Goal: Task Accomplishment & Management: Manage account settings

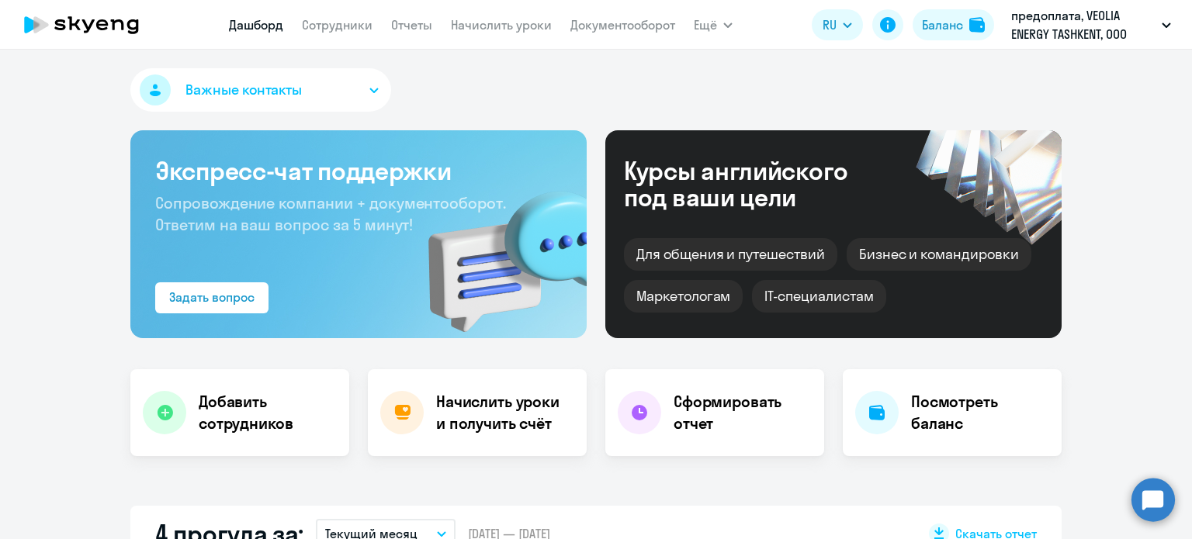
select select "30"
click at [397, 24] on link "Отчеты" at bounding box center [411, 25] width 41 height 16
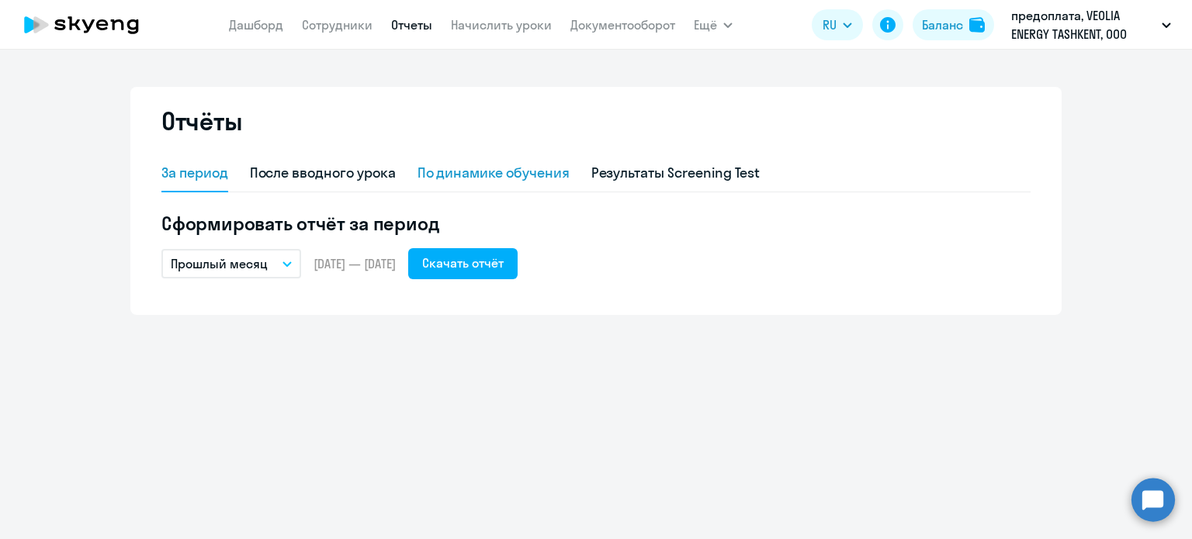
click at [513, 176] on div "По динамике обучения" at bounding box center [494, 173] width 152 height 20
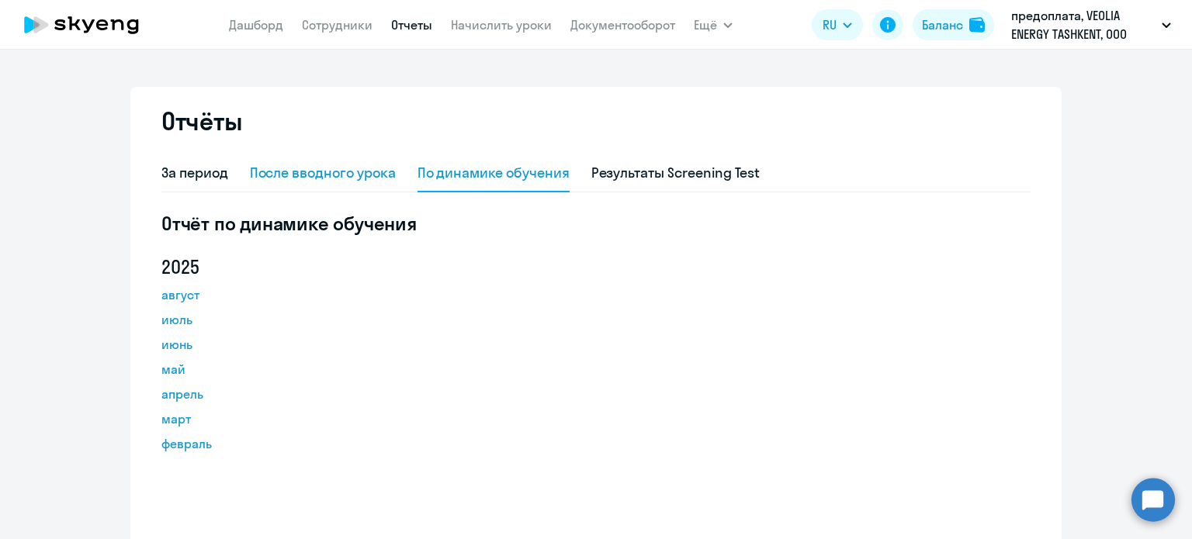
click at [348, 175] on div "После вводного урока" at bounding box center [323, 173] width 146 height 20
select select "10"
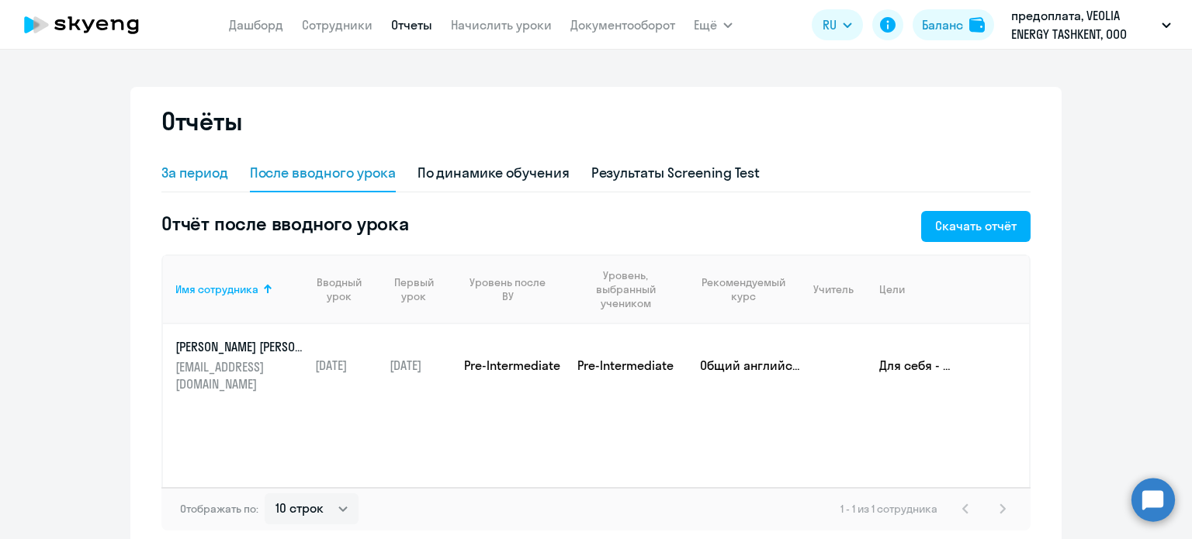
click at [186, 168] on div "За период" at bounding box center [194, 173] width 67 height 20
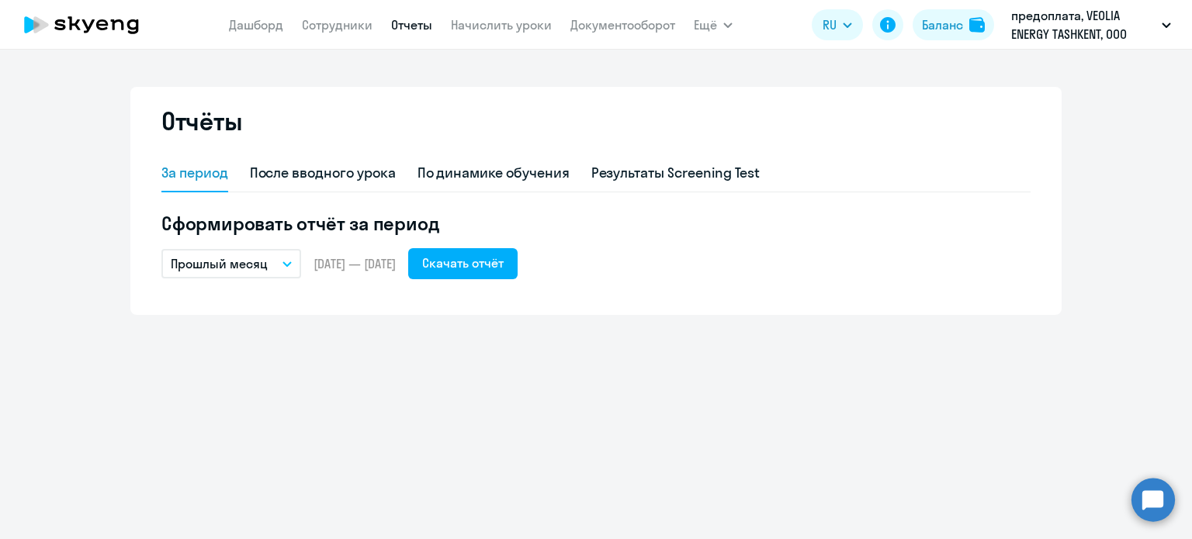
click at [501, 34] on nav "Дашборд Сотрудники Отчеты Начислить уроки Документооборот" at bounding box center [452, 24] width 446 height 31
click at [503, 34] on nav "Дашборд Сотрудники Отчеты Начислить уроки Документооборот" at bounding box center [452, 24] width 446 height 31
click at [518, 25] on link "Начислить уроки" at bounding box center [501, 25] width 101 height 16
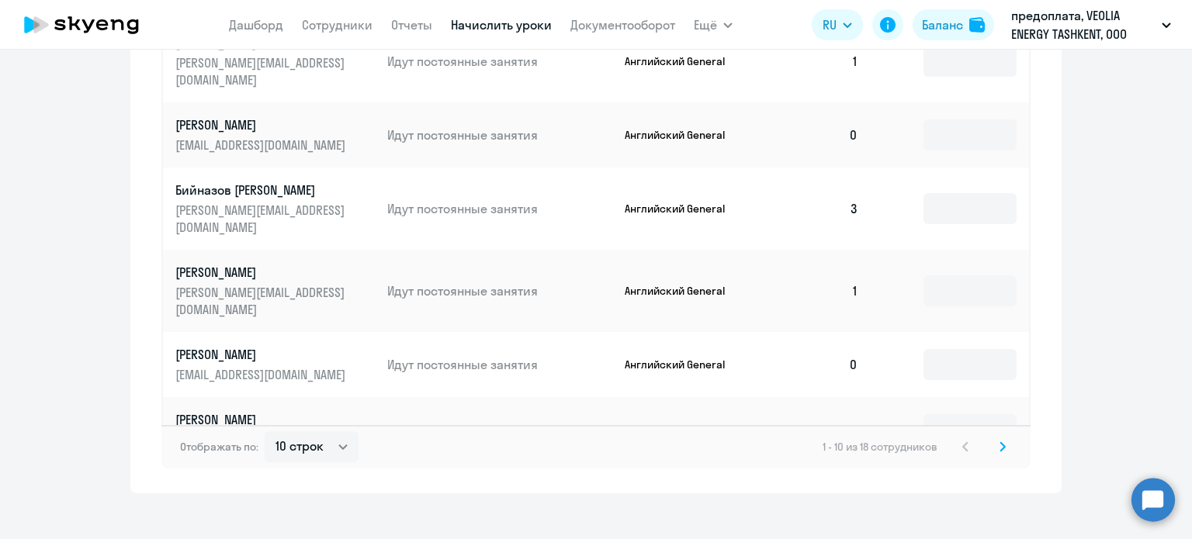
scroll to position [1036, 0]
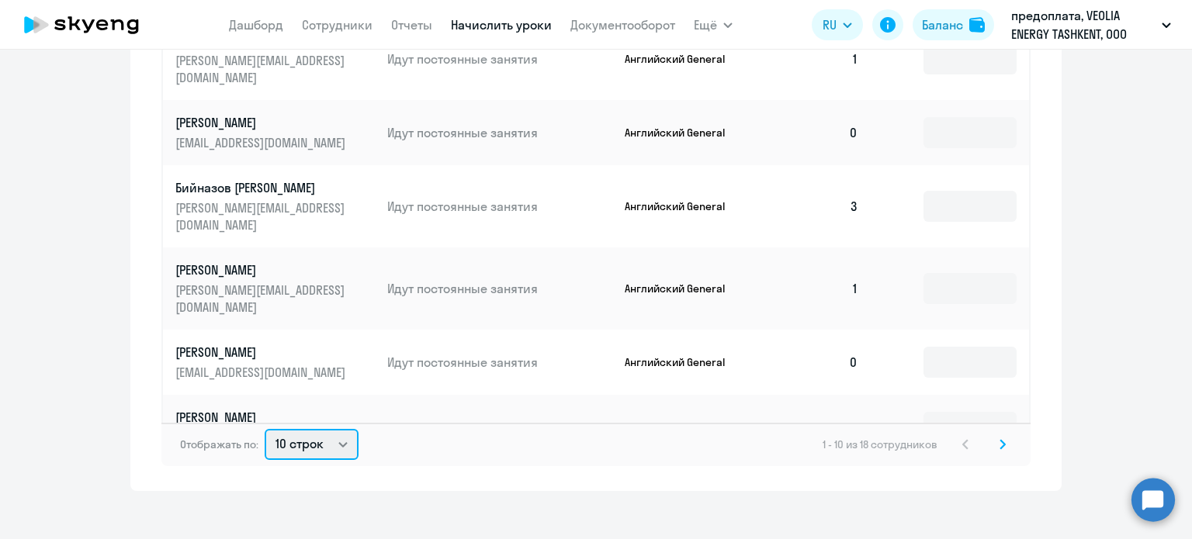
click at [286, 436] on select "10 строк 30 строк 50 строк" at bounding box center [312, 444] width 94 height 31
select select "30"
click at [265, 429] on select "10 строк 30 строк 50 строк" at bounding box center [312, 444] width 94 height 31
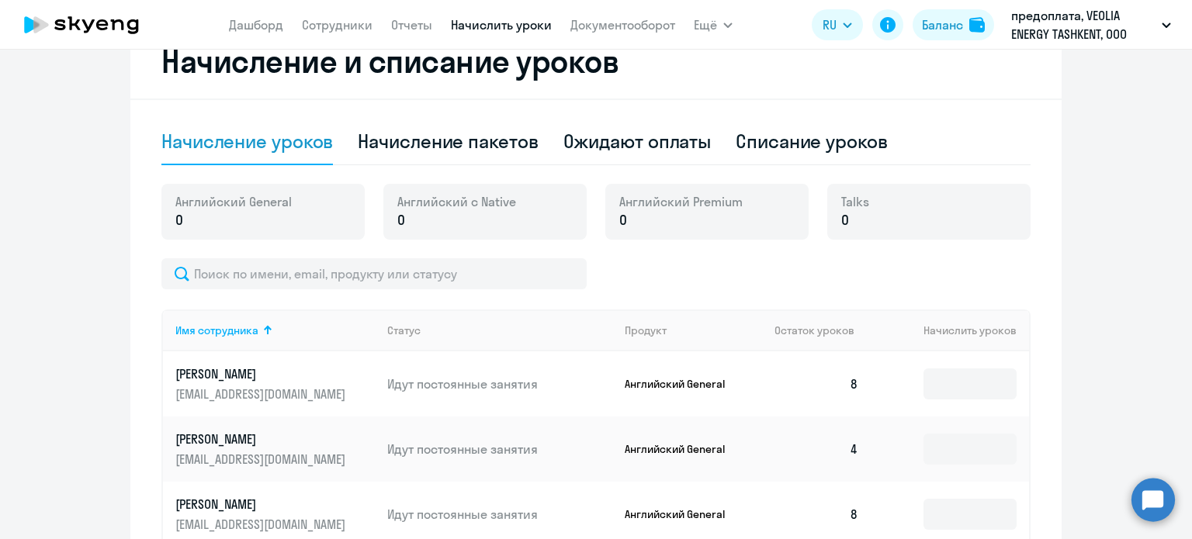
scroll to position [415, 0]
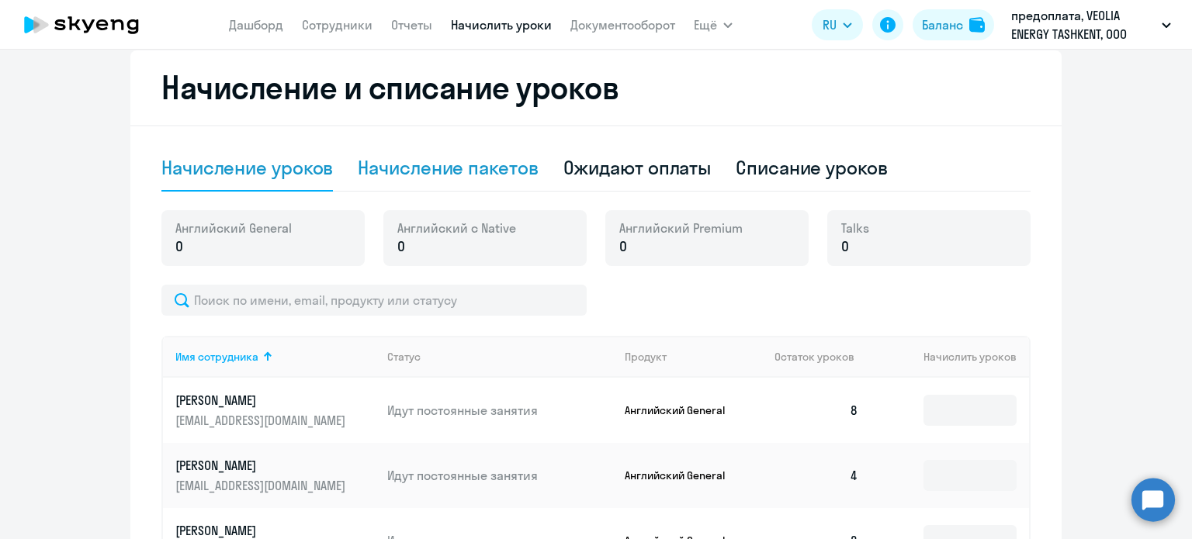
click at [470, 173] on div "Начисление пакетов" at bounding box center [448, 167] width 180 height 25
select select "10"
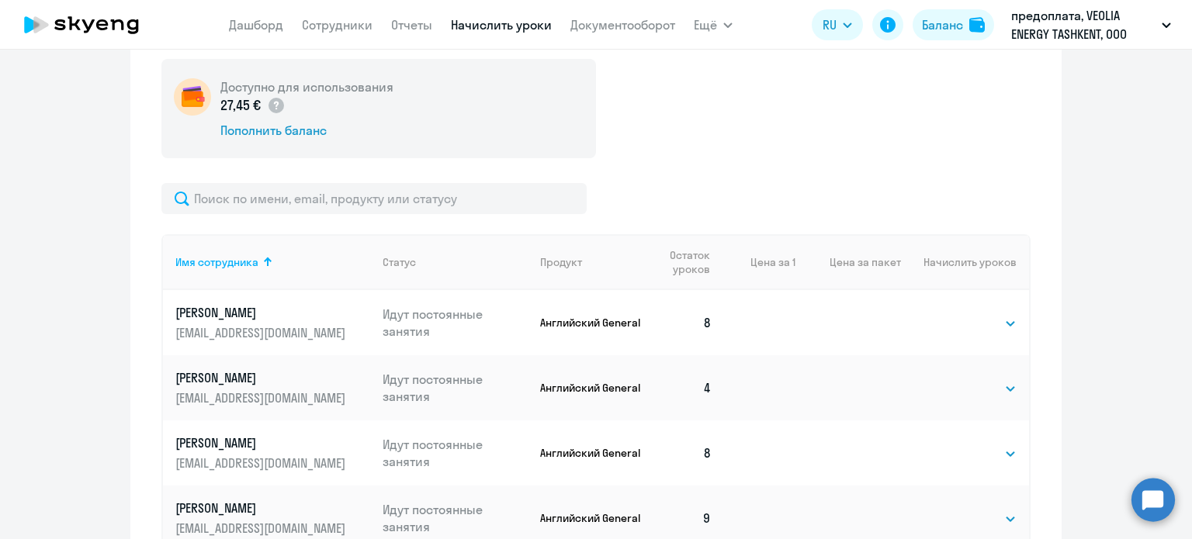
scroll to position [570, 0]
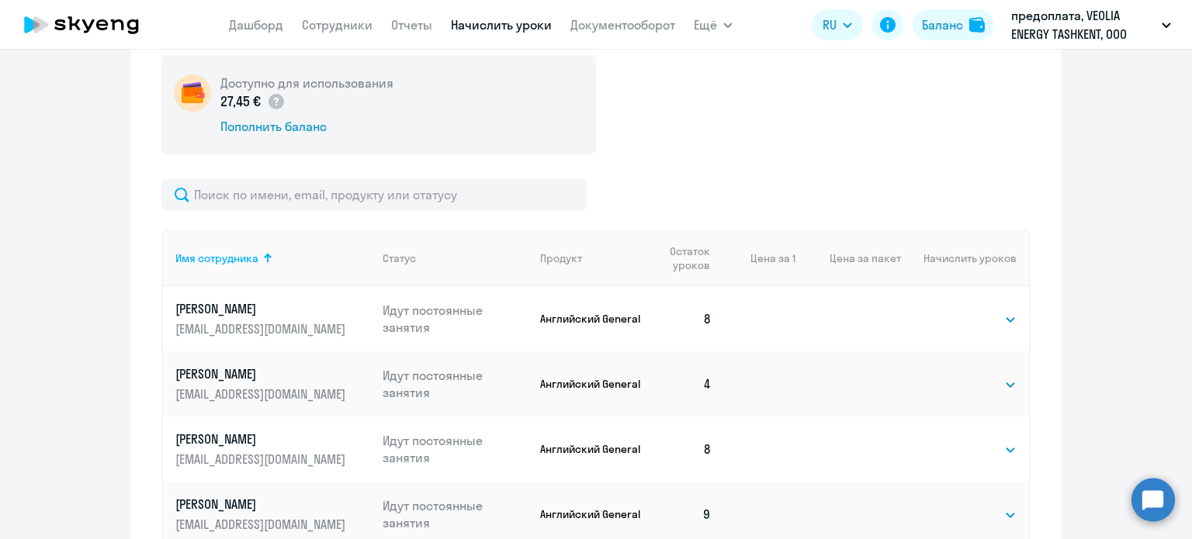
click at [963, 331] on td "Выбрать 4 8 16 32 64 96 128 Выбрать" at bounding box center [965, 318] width 128 height 65
click at [966, 332] on td "Выбрать 4 8 16 32 64 96 128 Выбрать" at bounding box center [965, 318] width 128 height 65
click at [980, 324] on select "Выбрать 4 8 16 32 64 96 128" at bounding box center [985, 319] width 64 height 19
click at [1069, 315] on ng-component "Рекомендуем создать шаблон автоначислений Уроки больше не придётся начислять вр…" at bounding box center [596, 254] width 1192 height 1504
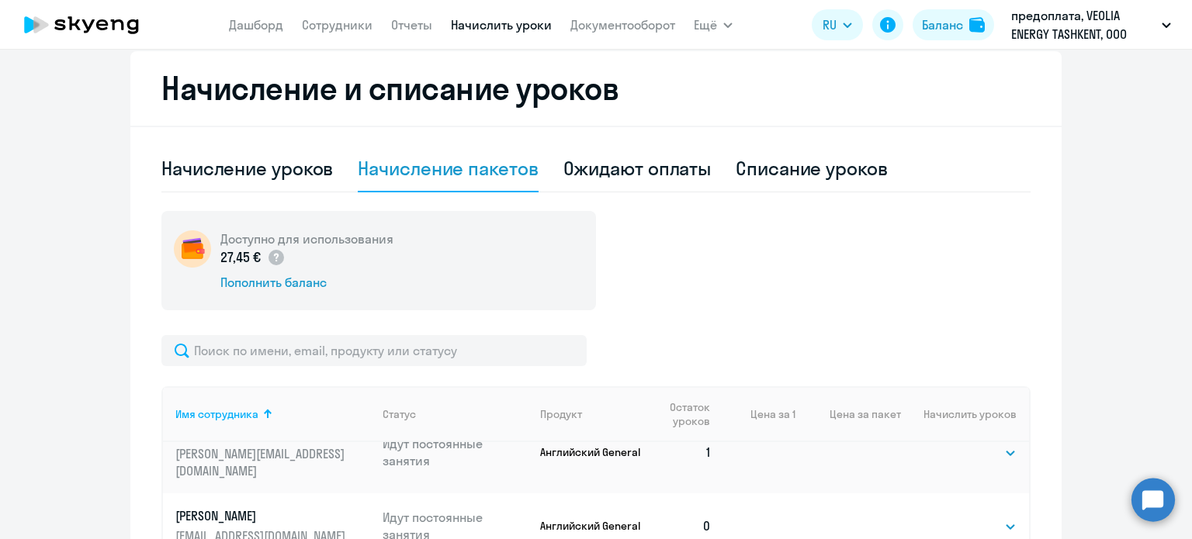
scroll to position [415, 0]
click at [286, 175] on div "Начисление уроков" at bounding box center [247, 167] width 172 height 25
select select "10"
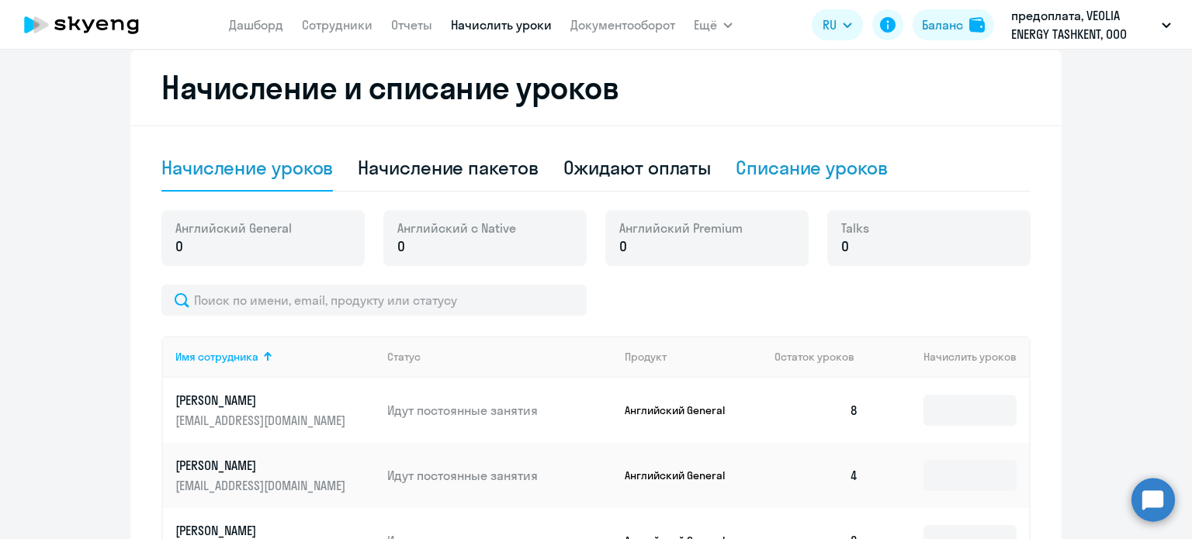
click at [831, 167] on div "Списание уроков" at bounding box center [812, 167] width 152 height 25
select select "10"
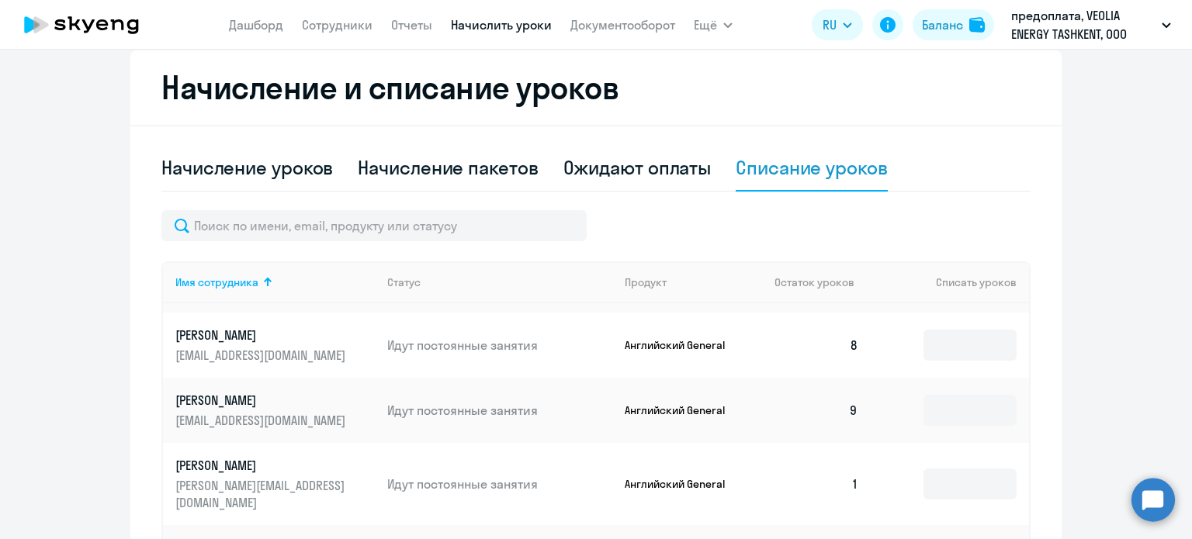
scroll to position [155, 0]
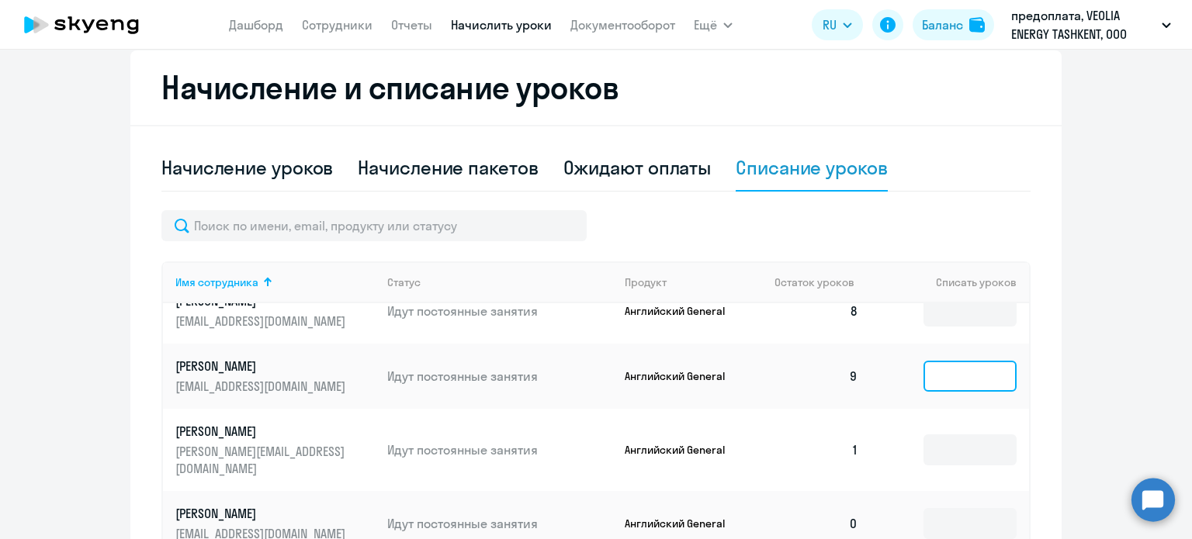
click at [963, 372] on input at bounding box center [970, 376] width 93 height 31
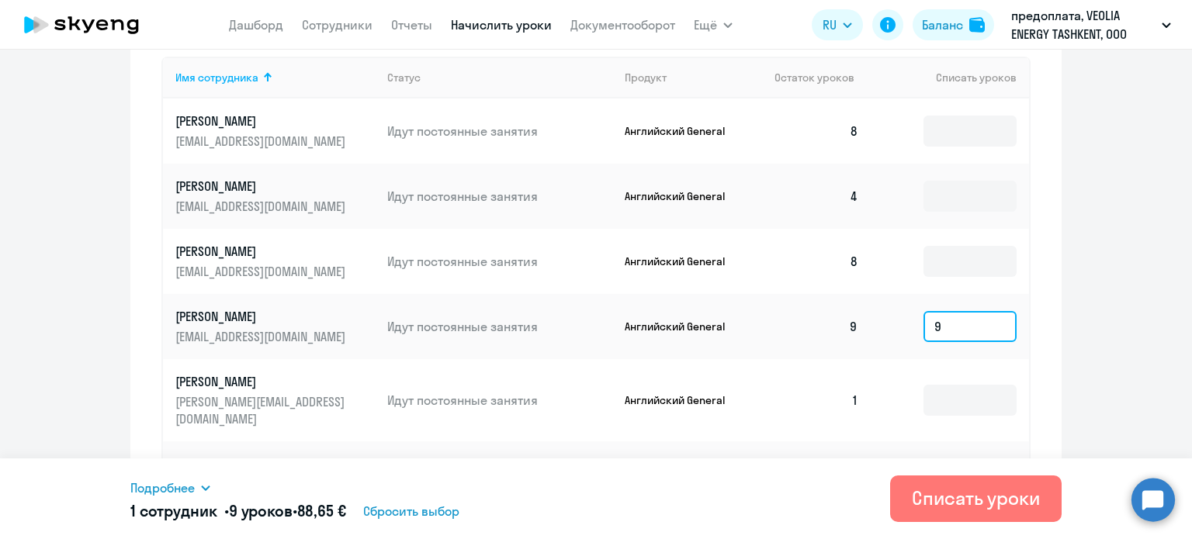
scroll to position [664, 0]
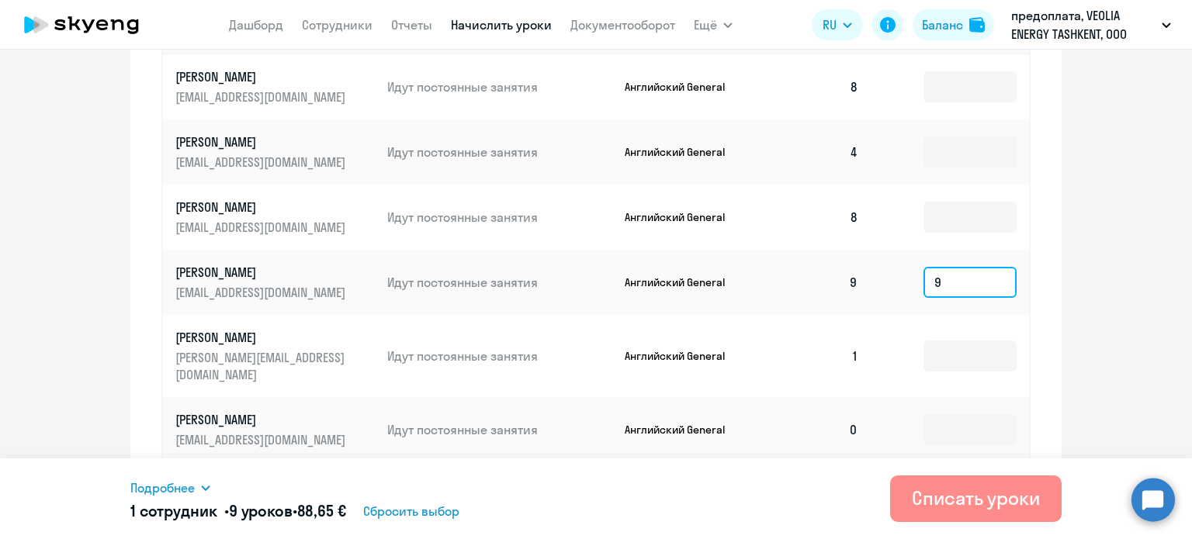
type input "9"
click at [982, 498] on div "Списать уроки" at bounding box center [976, 498] width 128 height 25
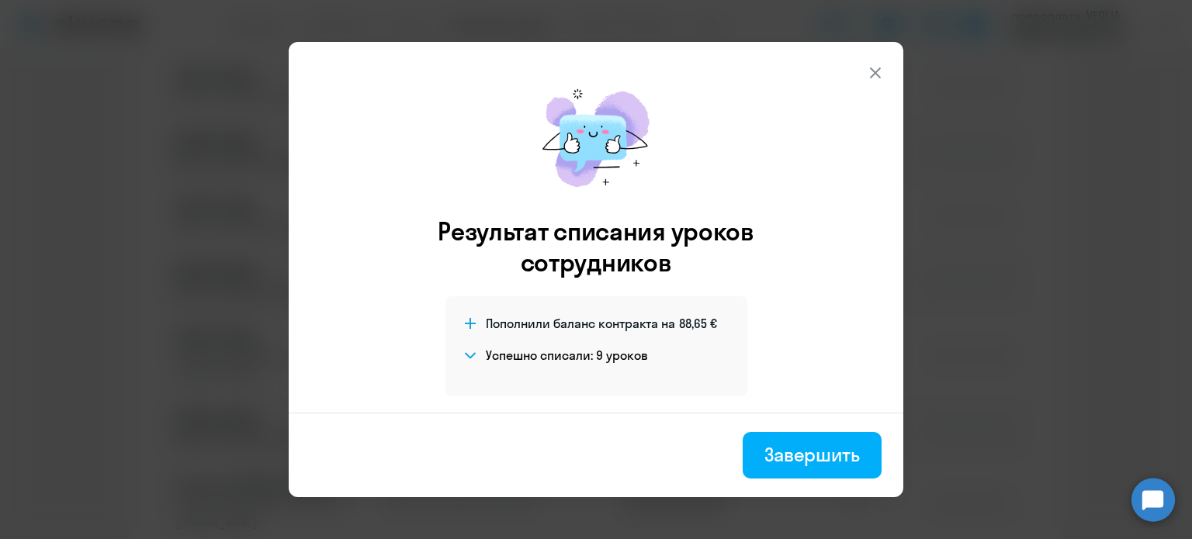
scroll to position [2, 0]
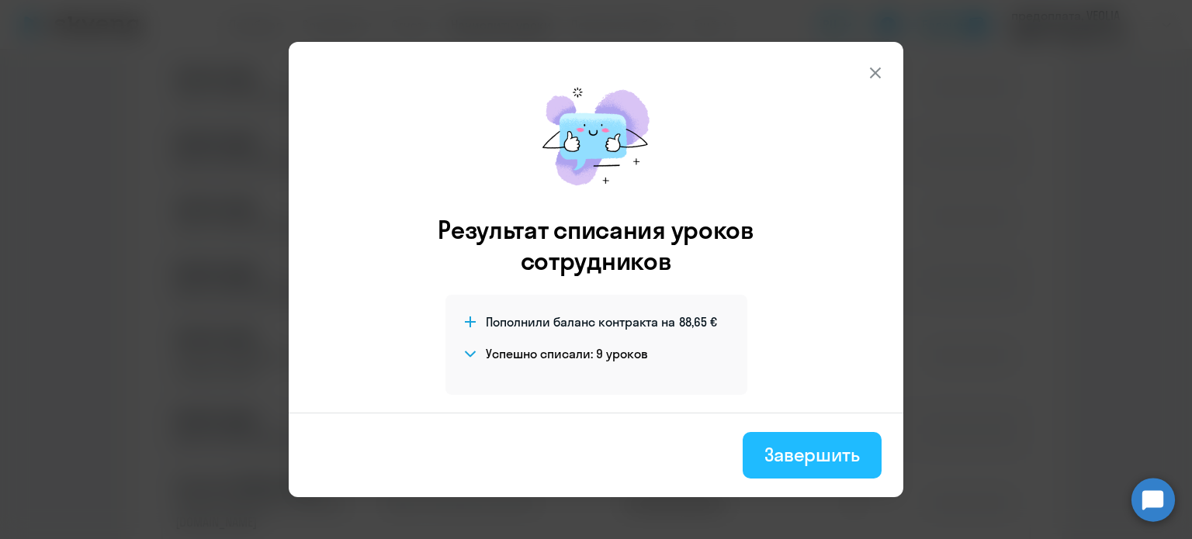
click at [795, 456] on div "Завершить" at bounding box center [812, 454] width 95 height 25
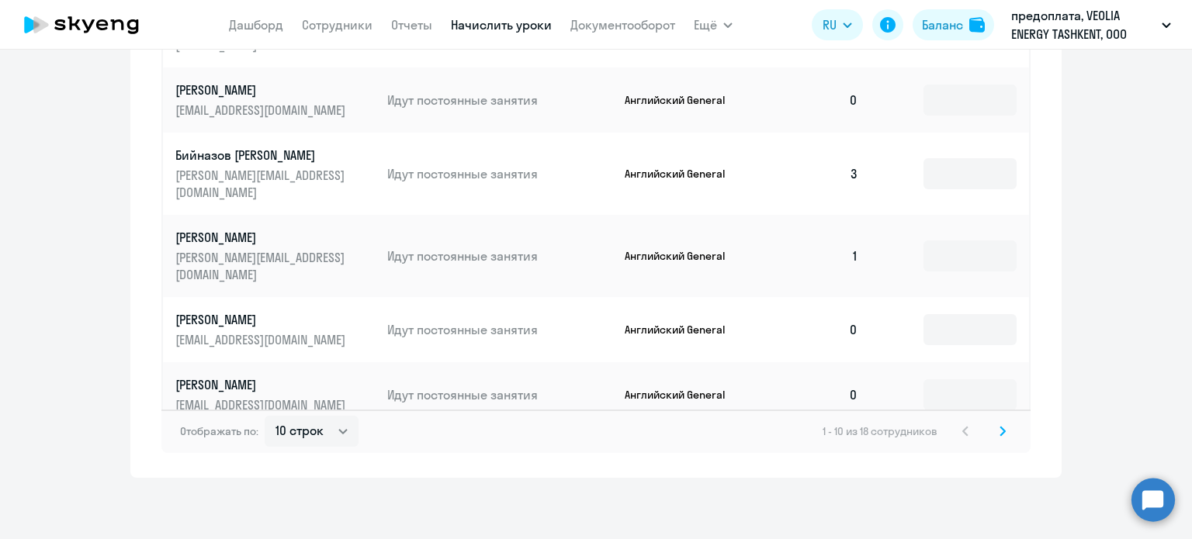
scroll to position [0, 0]
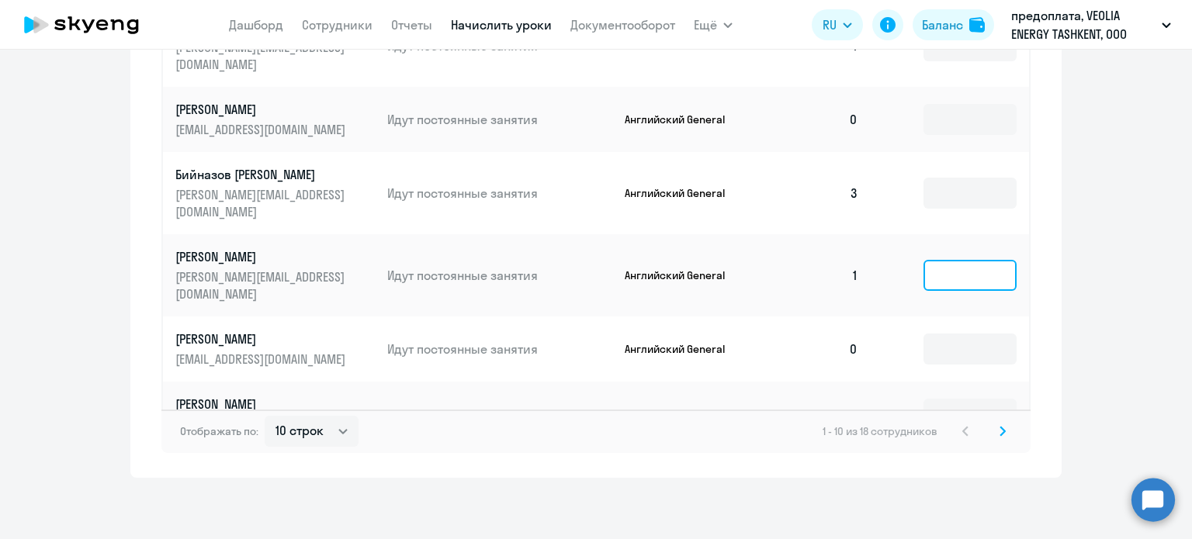
click at [934, 260] on input at bounding box center [970, 275] width 93 height 31
type input "4"
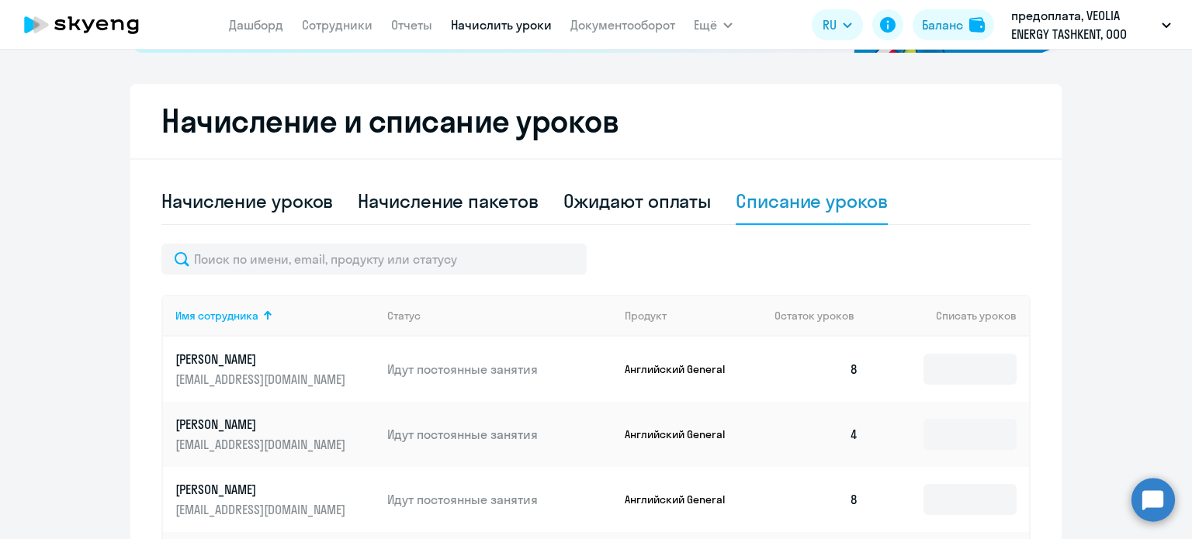
scroll to position [354, 0]
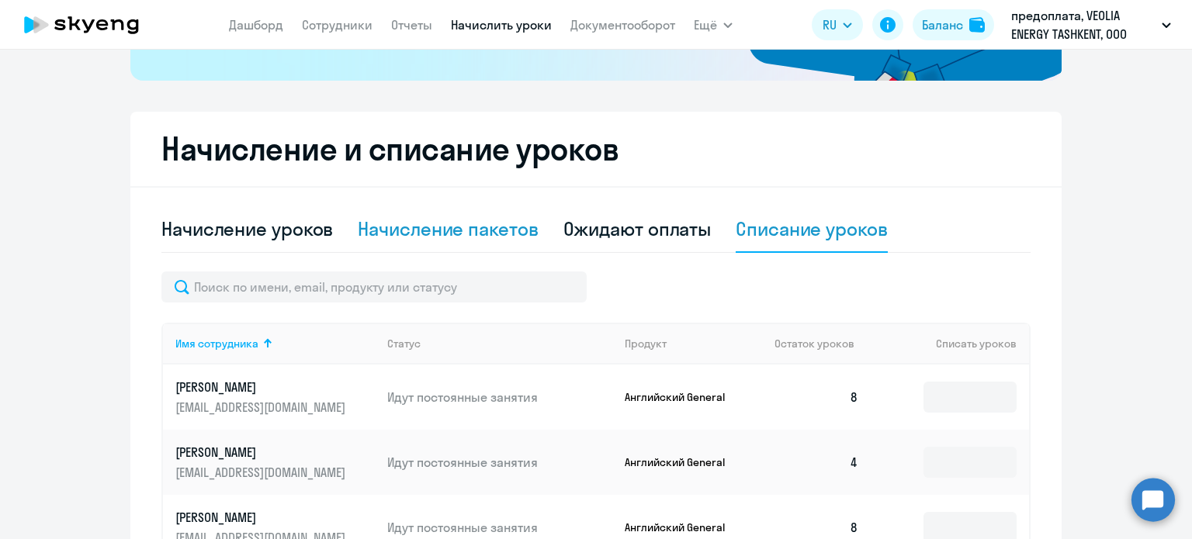
click at [376, 228] on div "Начисление пакетов" at bounding box center [448, 229] width 180 height 25
select select "10"
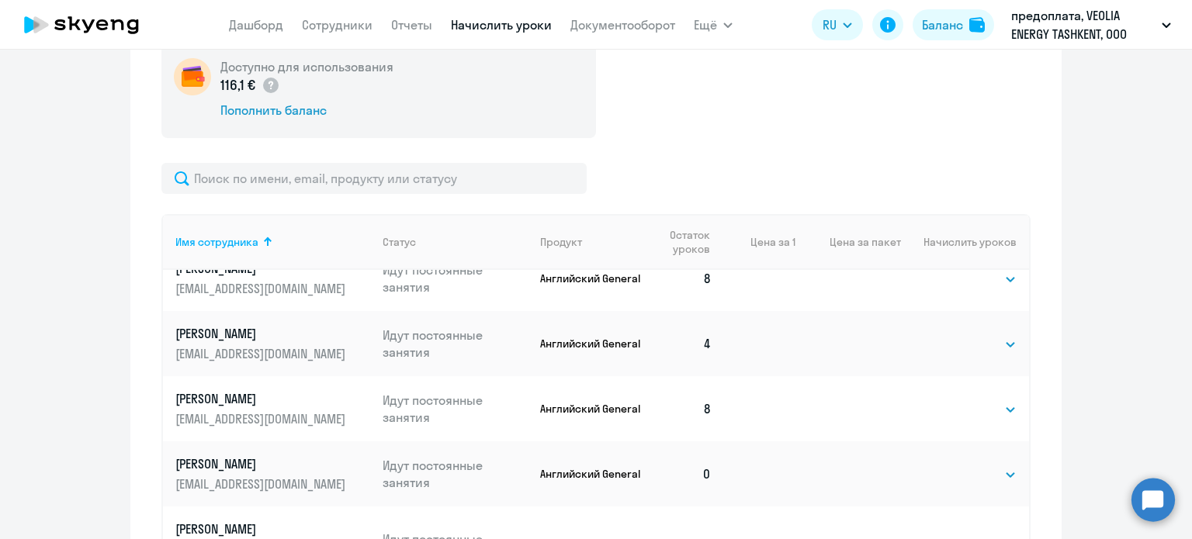
scroll to position [0, 0]
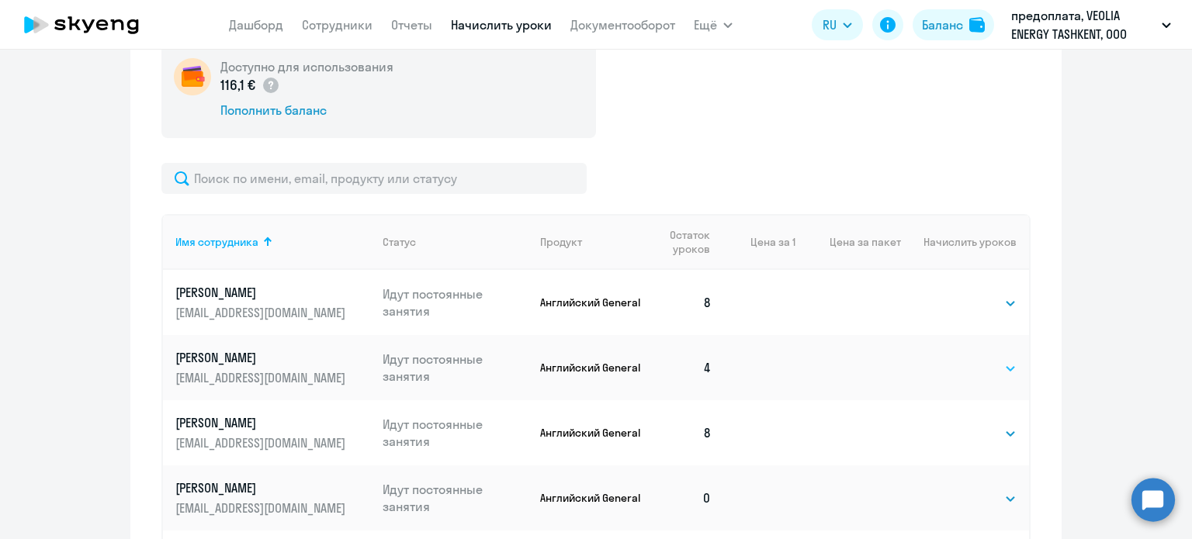
click at [958, 375] on select "Выбрать 4 8 16 32 64 96 128" at bounding box center [985, 368] width 64 height 19
select select "4"
click at [953, 359] on select "Выбрать 4 8 16 32 64 96 128" at bounding box center [985, 368] width 64 height 19
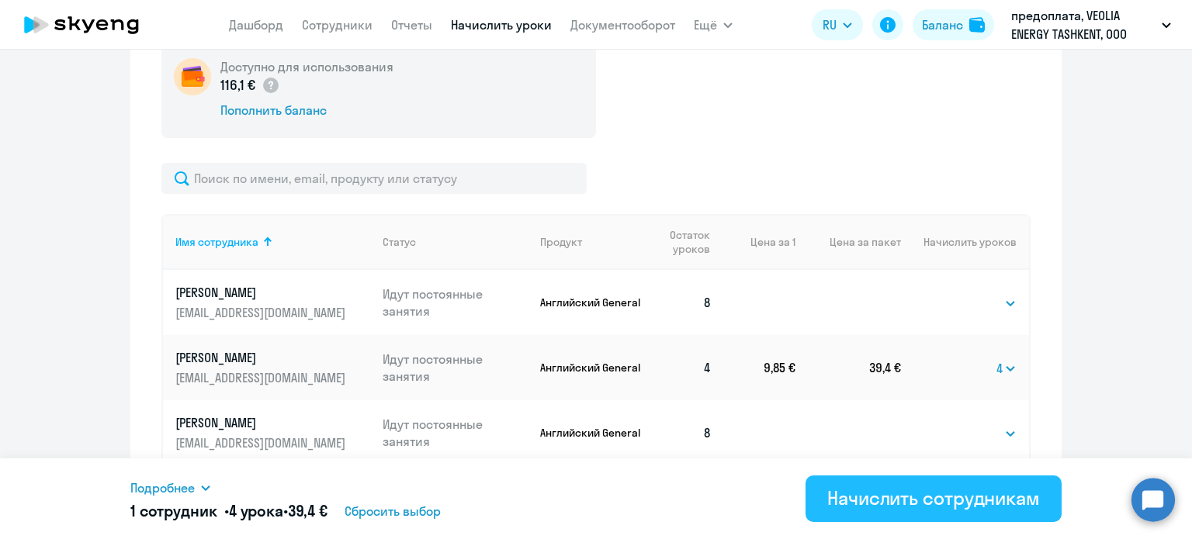
click at [868, 500] on div "Начислить сотрудникам" at bounding box center [933, 498] width 213 height 25
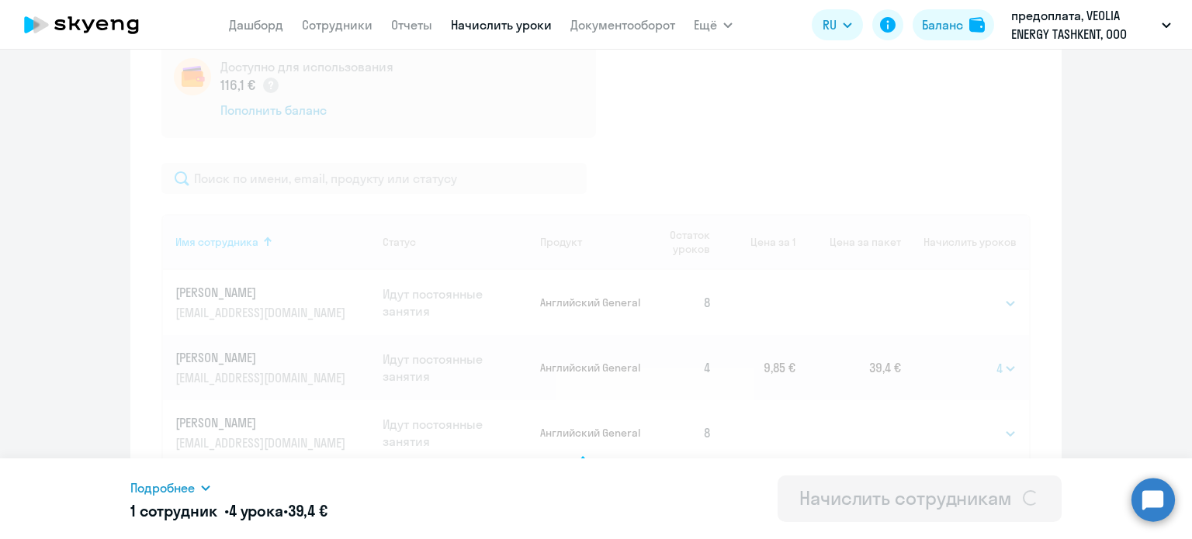
select select
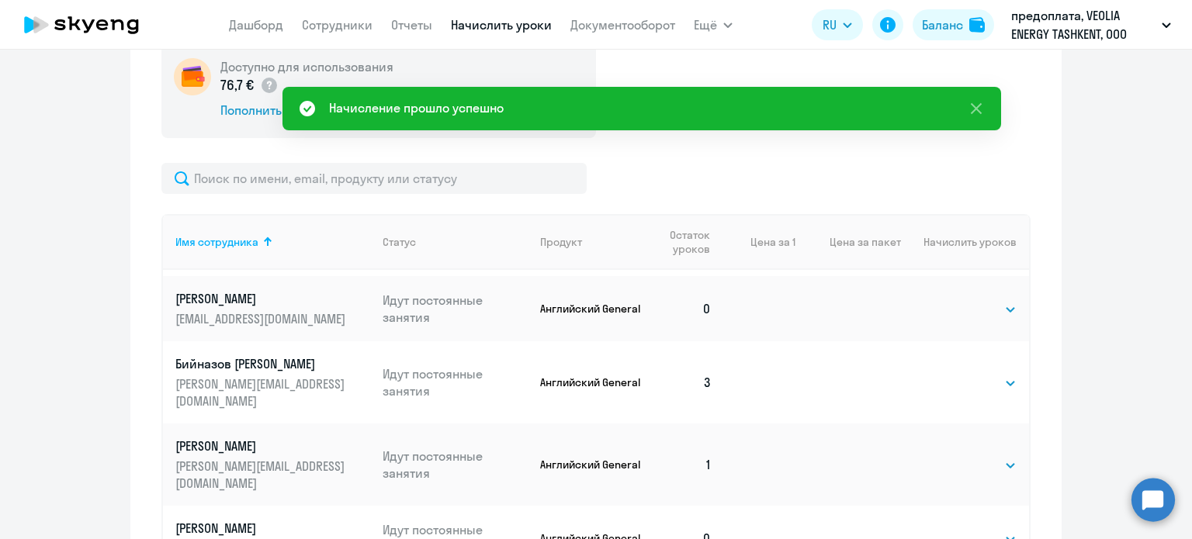
scroll to position [388, 0]
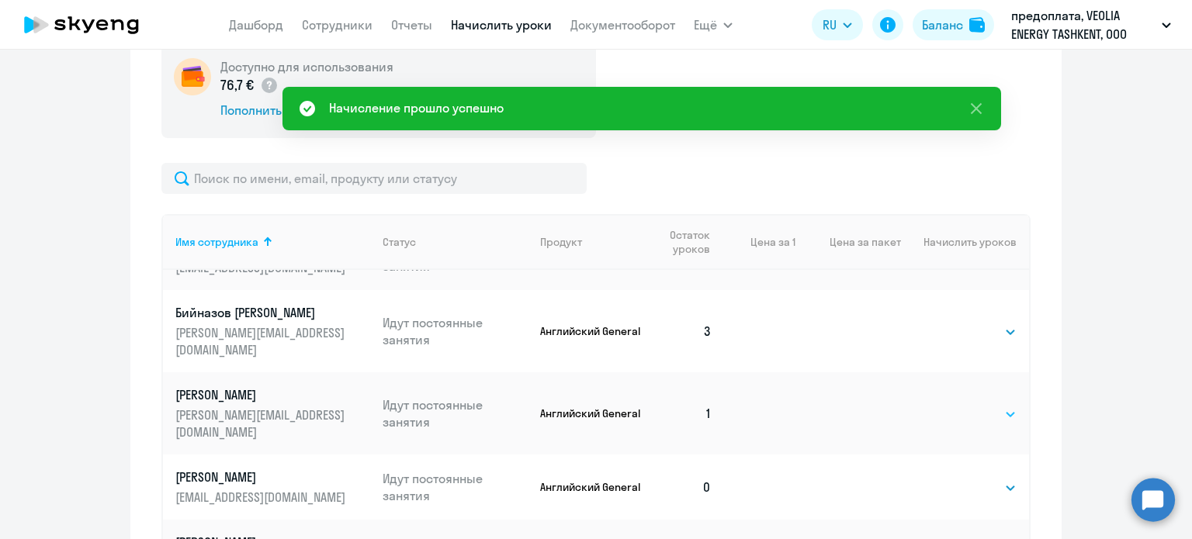
click at [976, 405] on select "Выбрать 4 8 16 32 64 96 128" at bounding box center [985, 414] width 64 height 19
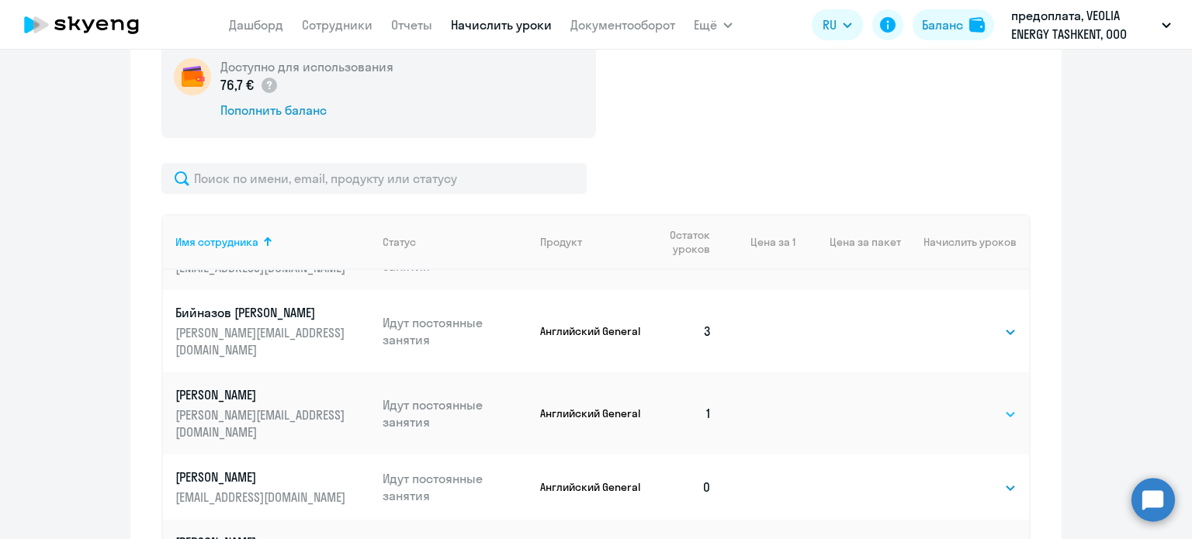
select select "4"
click at [953, 405] on select "Выбрать 4 8 16 32 64 96 128" at bounding box center [985, 414] width 64 height 19
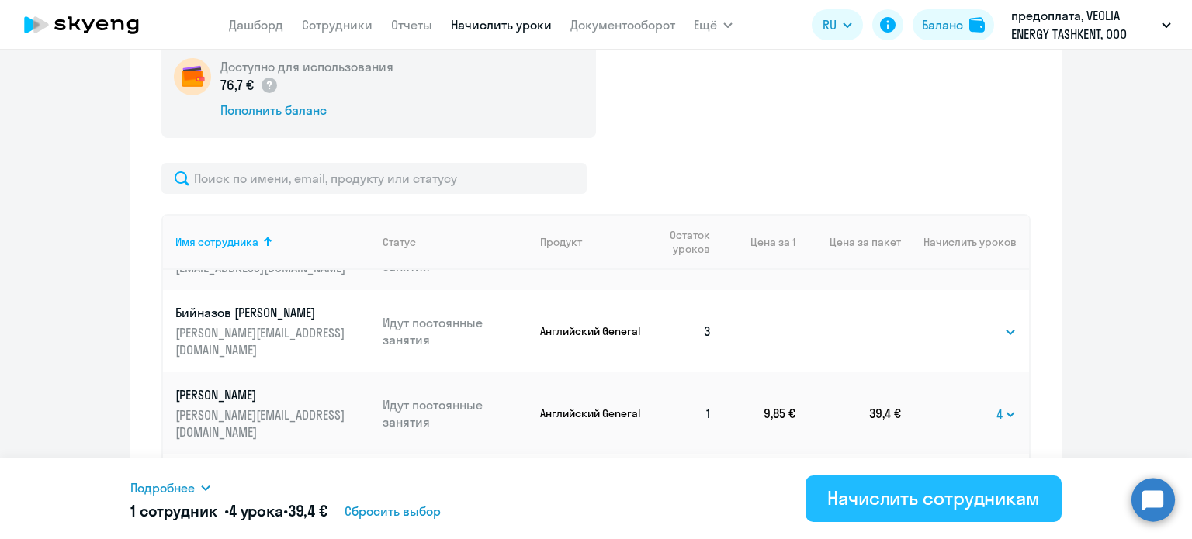
click at [923, 502] on div "Начислить сотрудникам" at bounding box center [933, 498] width 213 height 25
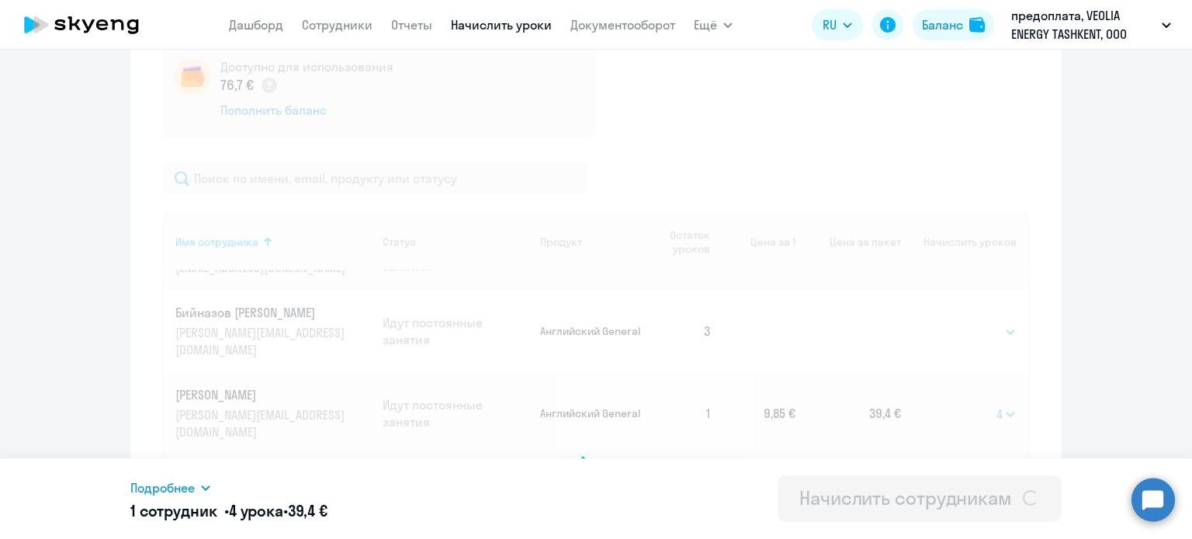
select select
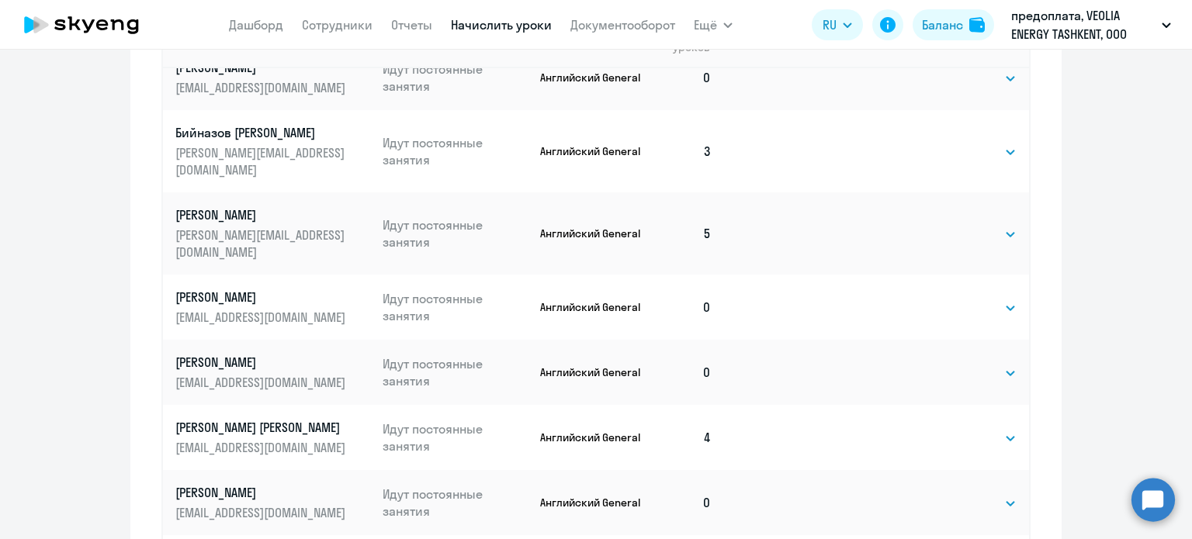
scroll to position [289, 0]
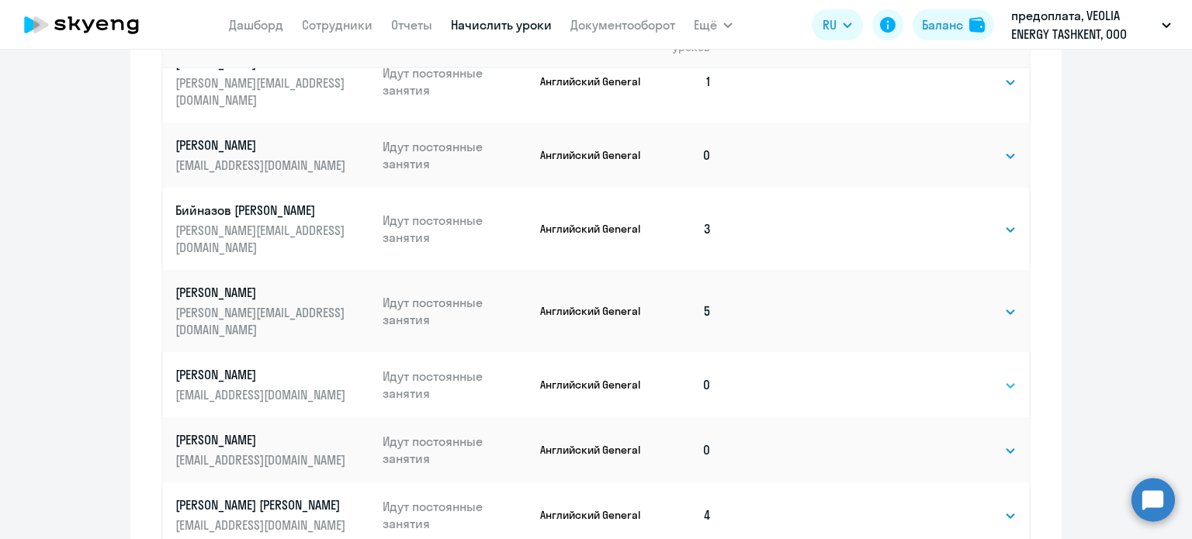
click at [955, 376] on select "Выбрать 4 8 16 32 64 96 128" at bounding box center [985, 385] width 64 height 19
click at [1080, 312] on ng-component "Рекомендуем создать шаблон автоначислений Уроки больше не придётся начислять вр…" at bounding box center [596, 36] width 1192 height 1504
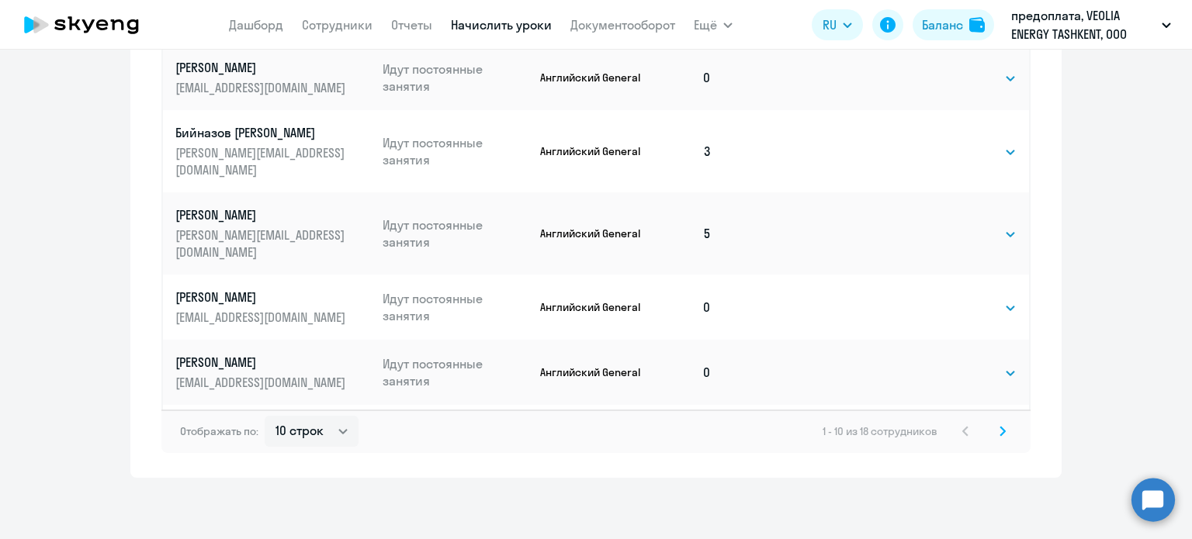
scroll to position [0, 0]
